Goal: Transaction & Acquisition: Book appointment/travel/reservation

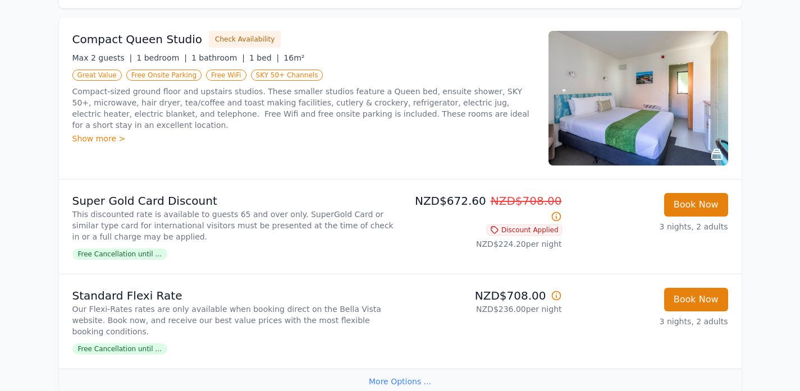
scroll to position [115, 0]
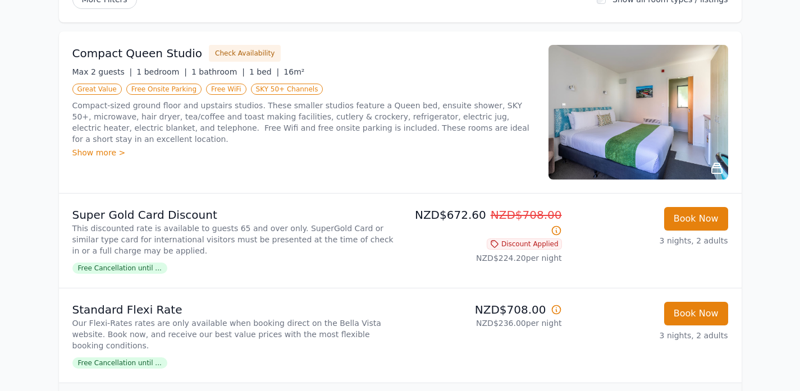
click at [97, 150] on div "Show more >" at bounding box center [303, 152] width 463 height 11
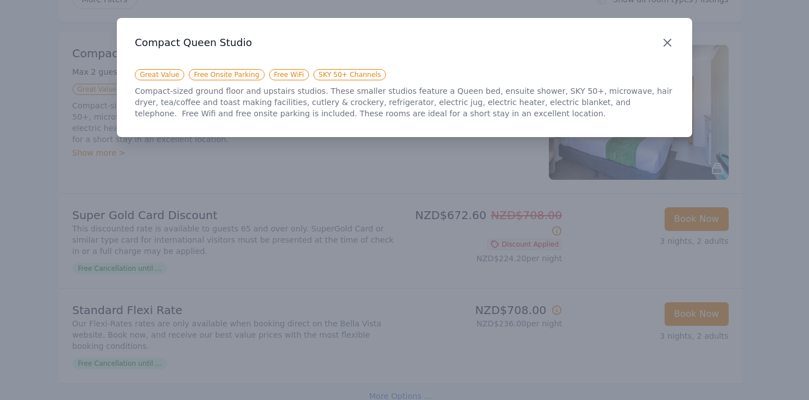
click at [670, 40] on icon "button" at bounding box center [667, 42] width 7 height 7
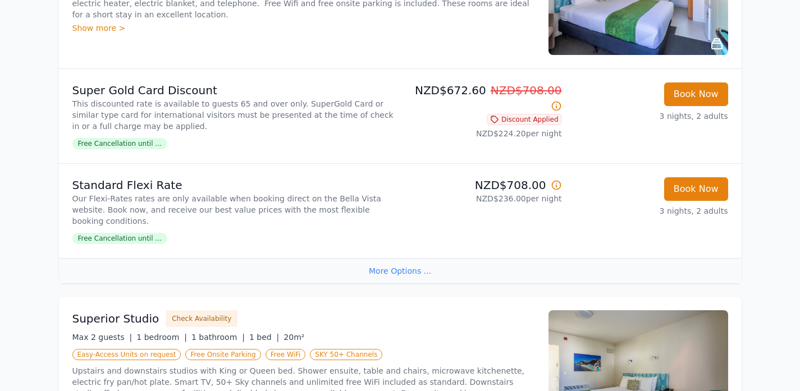
scroll to position [289, 0]
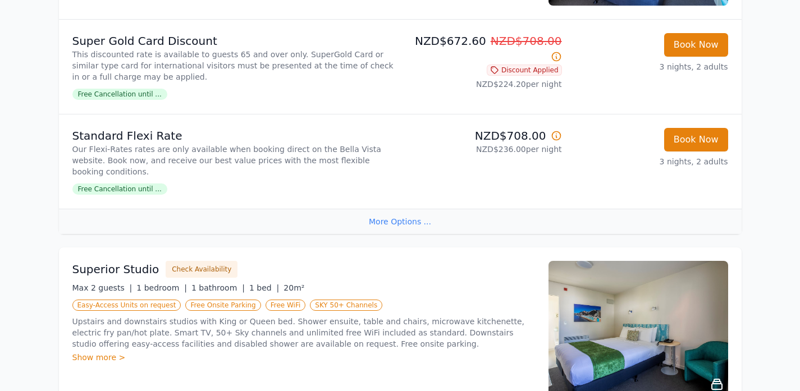
click at [140, 184] on span "Free Cancellation until ..." at bounding box center [119, 189] width 95 height 11
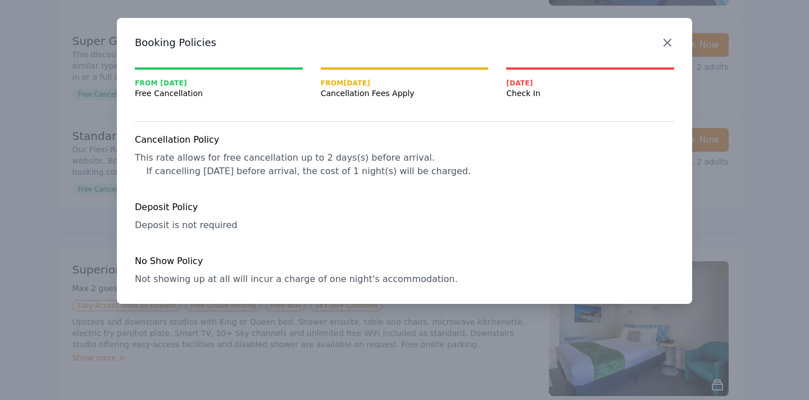
click at [669, 39] on icon "button" at bounding box center [666, 42] width 13 height 13
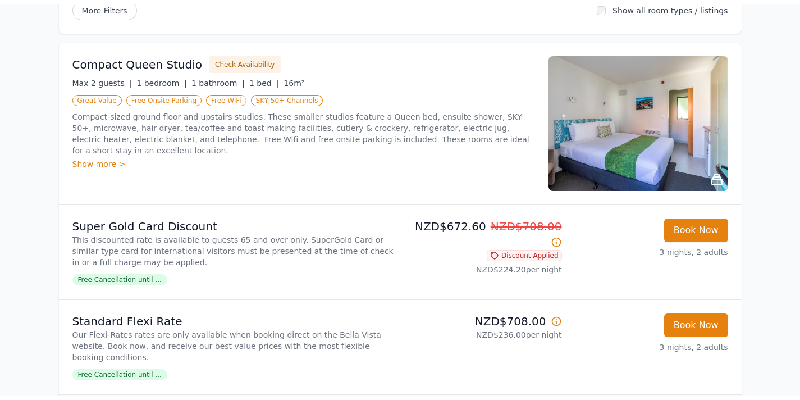
scroll to position [0, 0]
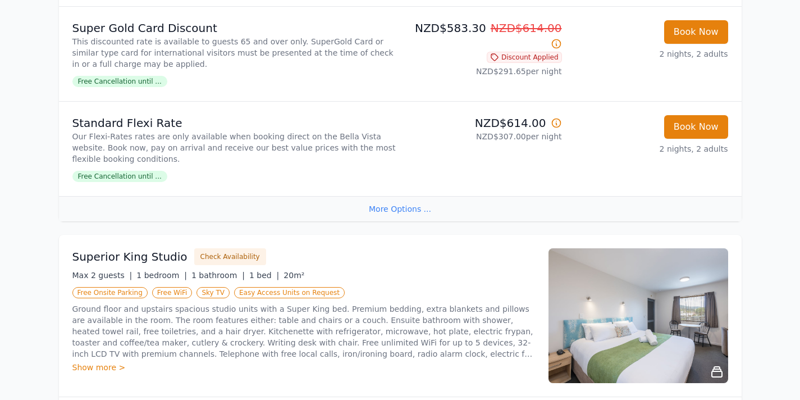
scroll to position [371, 0]
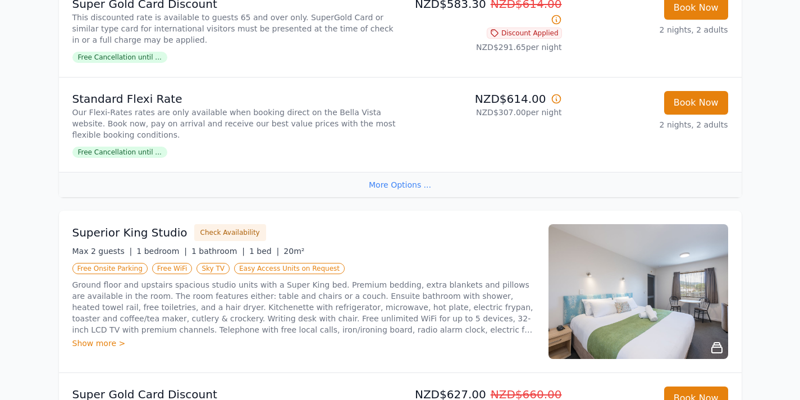
click at [401, 182] on div "More Options ..." at bounding box center [400, 184] width 683 height 25
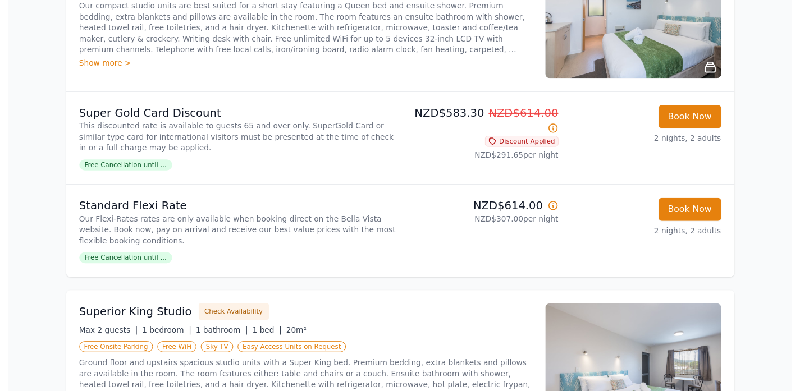
scroll to position [0, 0]
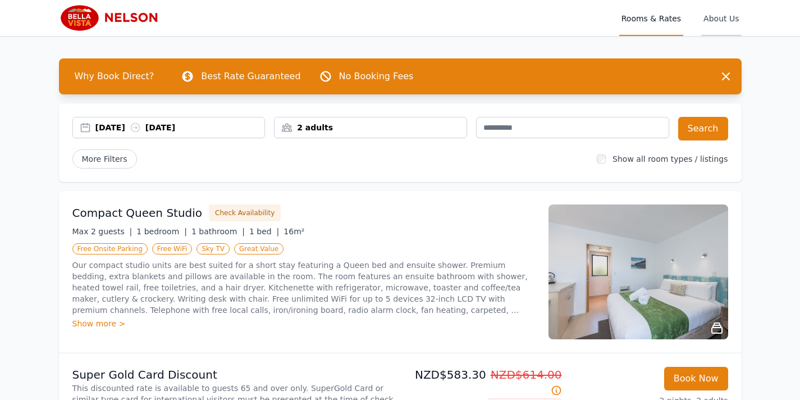
click at [723, 16] on span "About Us" at bounding box center [721, 18] width 40 height 36
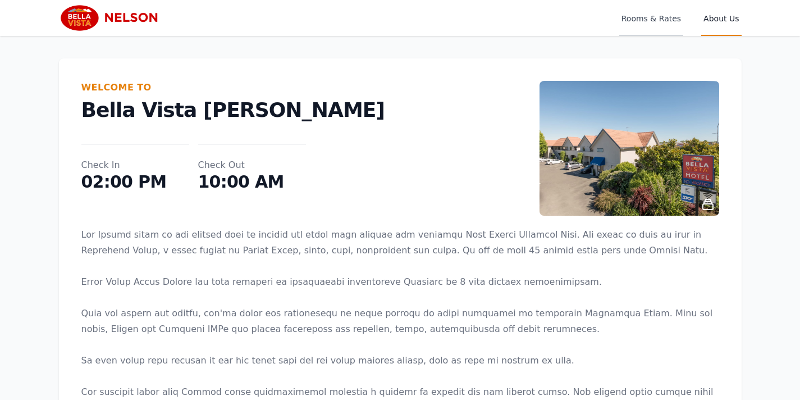
click at [662, 19] on span "Rooms & Rates" at bounding box center [651, 18] width 64 height 36
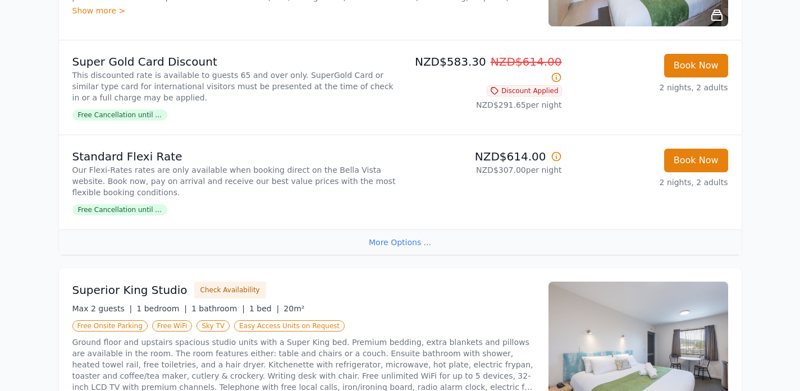
scroll to position [363, 0]
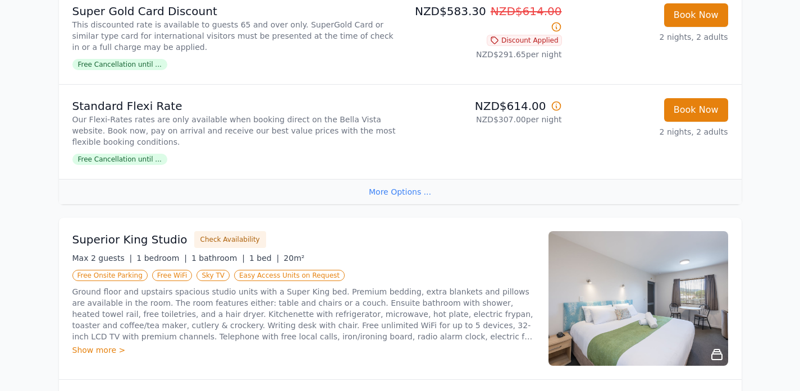
click at [125, 157] on span "Free Cancellation until ..." at bounding box center [119, 159] width 95 height 11
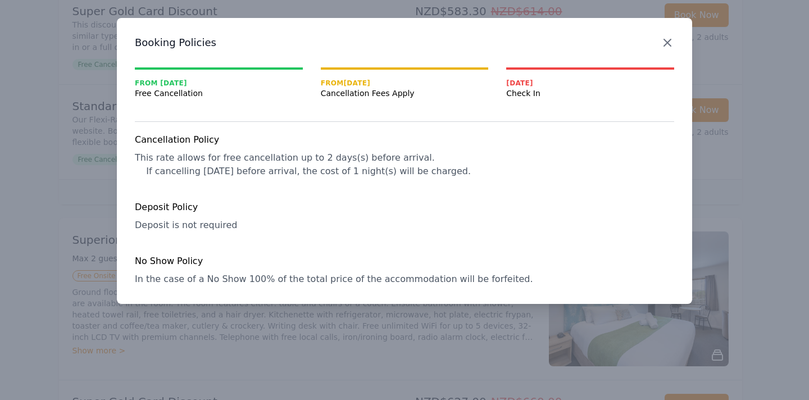
click at [670, 40] on icon "button" at bounding box center [666, 42] width 13 height 13
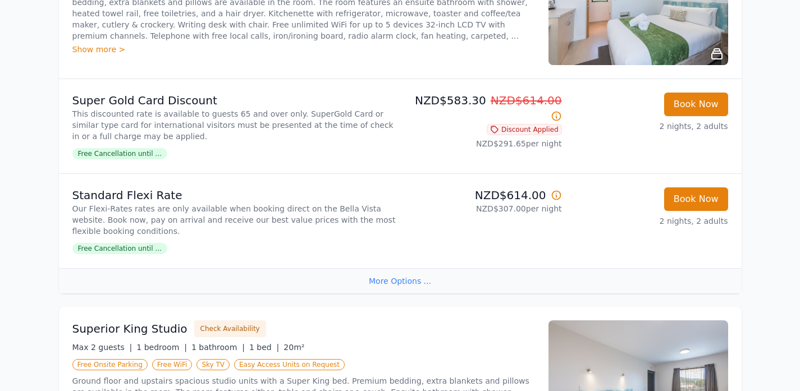
scroll to position [328, 0]
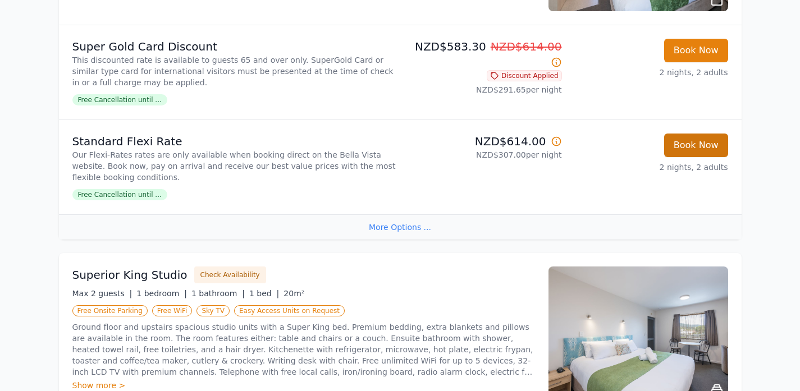
click at [700, 143] on button "Book Now" at bounding box center [696, 146] width 64 height 24
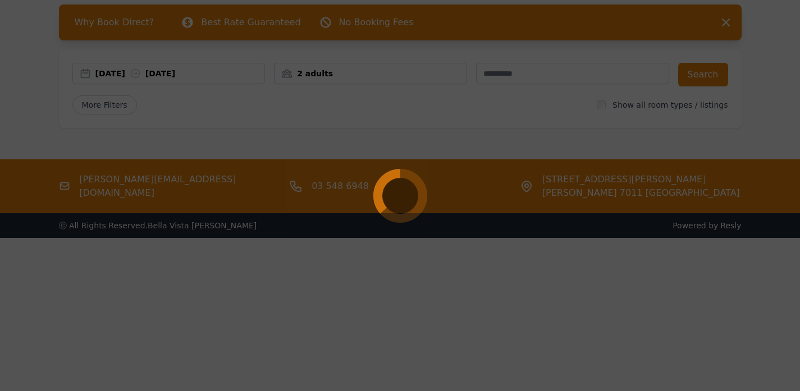
scroll to position [62, 0]
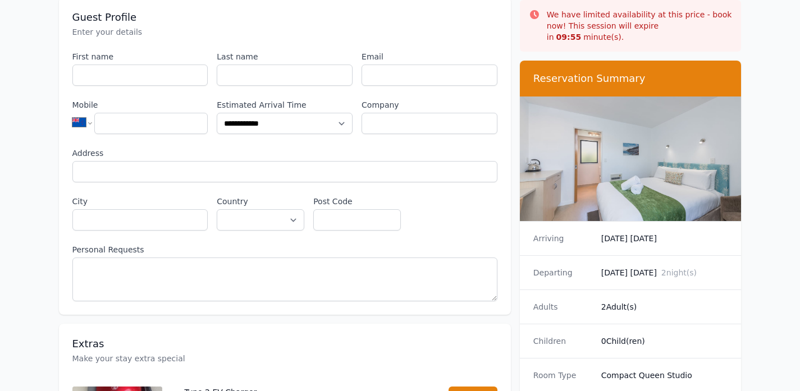
scroll to position [122, 0]
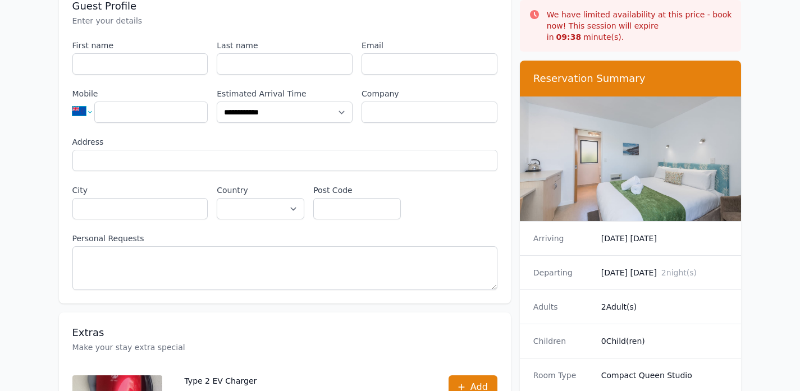
select select "**"
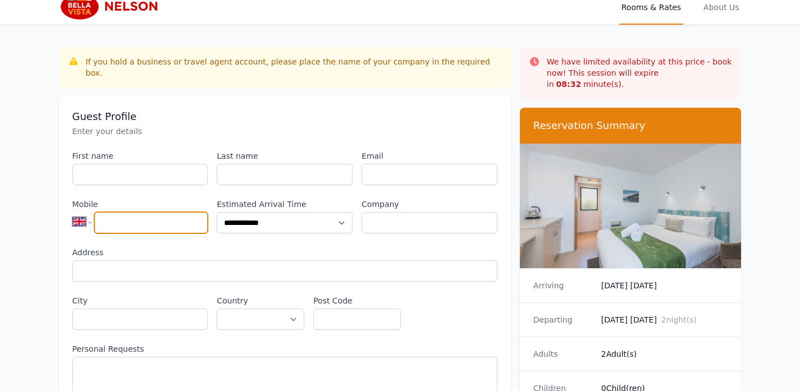
scroll to position [0, 0]
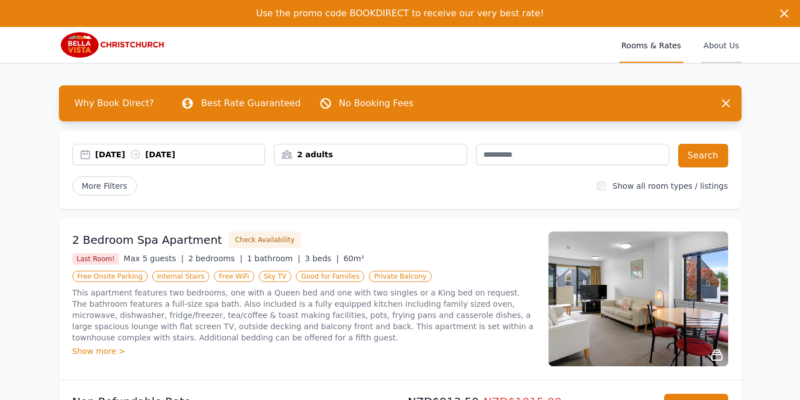
click at [728, 45] on span "About Us" at bounding box center [721, 45] width 40 height 36
